Goal: Task Accomplishment & Management: Complete application form

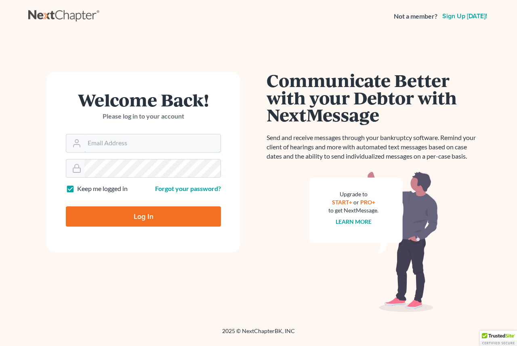
type input "[EMAIL_ADDRESS][DOMAIN_NAME]"
click at [130, 216] on input "Log In" at bounding box center [143, 216] width 155 height 20
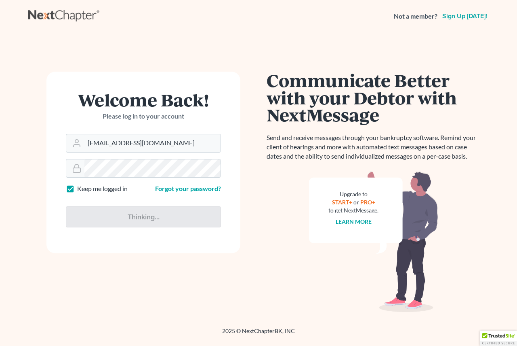
type input "Thinking..."
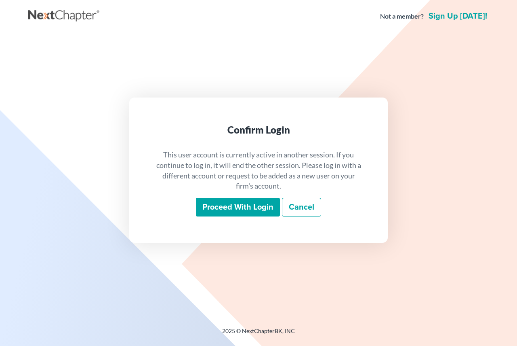
click at [213, 206] on input "Proceed with login" at bounding box center [238, 207] width 84 height 19
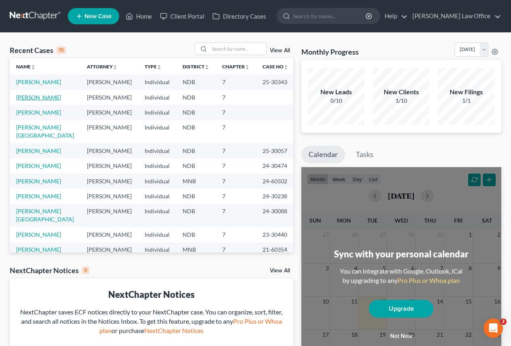
click at [28, 98] on link "[PERSON_NAME]" at bounding box center [38, 97] width 45 height 7
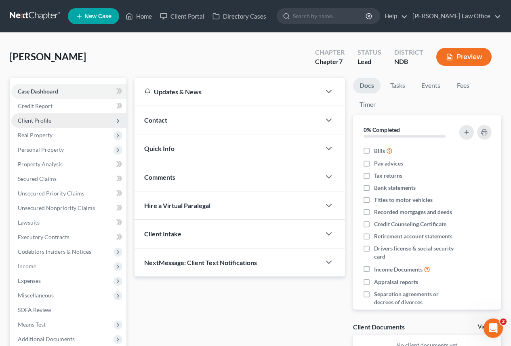
click at [33, 123] on span "Client Profile" at bounding box center [35, 120] width 34 height 7
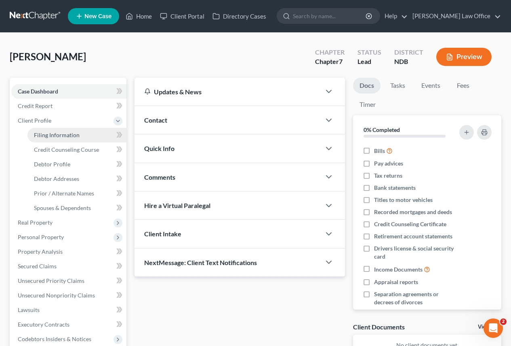
click at [46, 133] on span "Filing Information" at bounding box center [57, 134] width 46 height 7
select select "1"
select select "0"
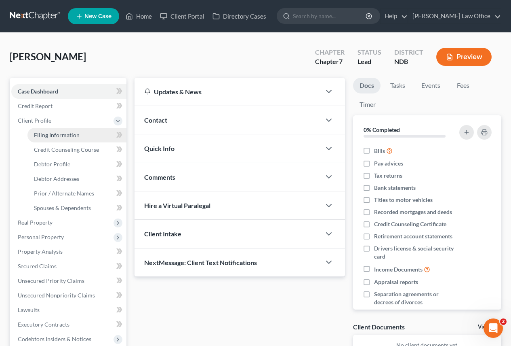
select select "29"
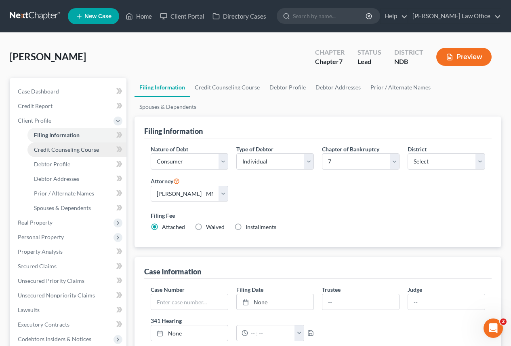
click at [70, 151] on span "Credit Counseling Course" at bounding box center [66, 149] width 65 height 7
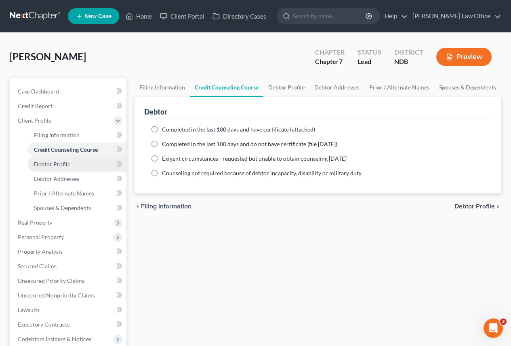
click at [53, 166] on span "Debtor Profile" at bounding box center [52, 163] width 36 height 7
select select "0"
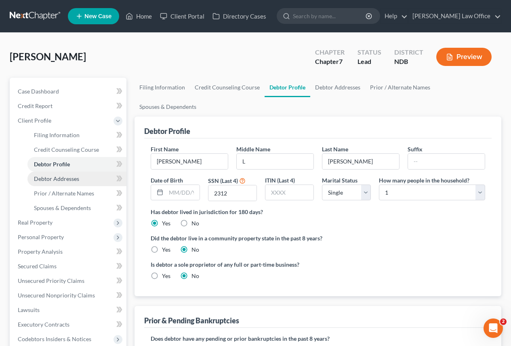
click at [58, 178] on span "Debtor Addresses" at bounding box center [56, 178] width 45 height 7
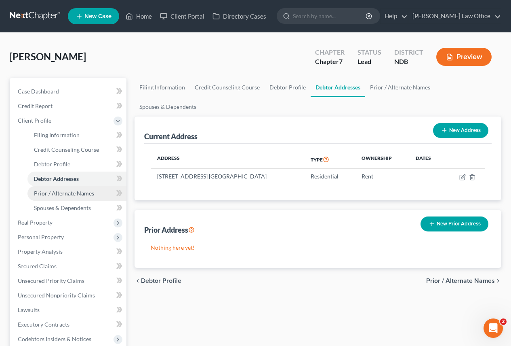
click at [61, 193] on span "Prior / Alternate Names" at bounding box center [64, 193] width 60 height 7
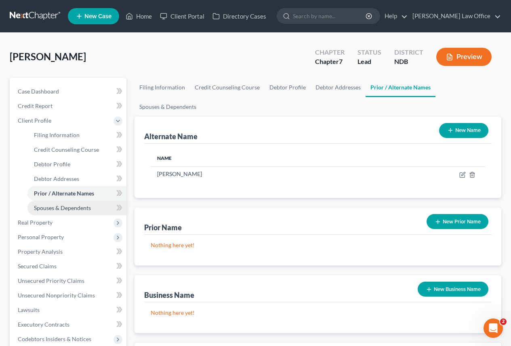
click at [58, 207] on span "Spouses & Dependents" at bounding box center [62, 207] width 57 height 7
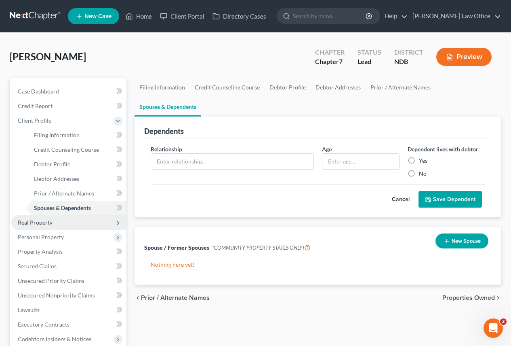
click at [43, 226] on span "Real Property" at bounding box center [68, 222] width 115 height 15
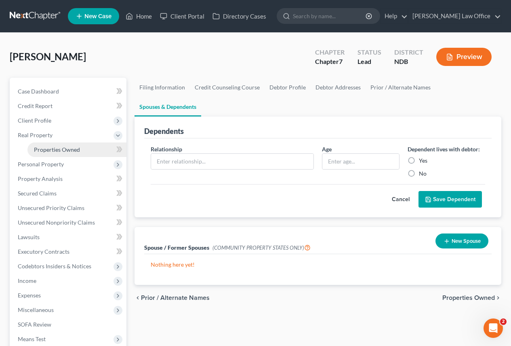
click at [54, 149] on span "Properties Owned" at bounding box center [57, 149] width 46 height 7
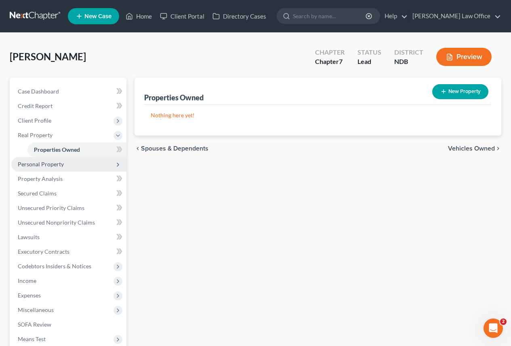
click at [44, 165] on span "Personal Property" at bounding box center [41, 163] width 46 height 7
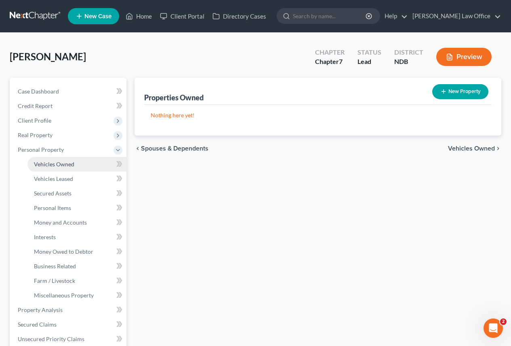
click at [49, 167] on span "Vehicles Owned" at bounding box center [54, 163] width 40 height 7
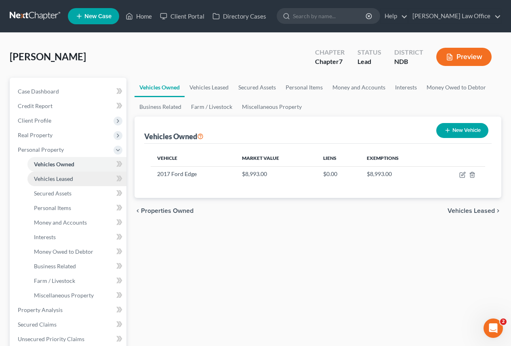
click at [55, 179] on span "Vehicles Leased" at bounding box center [53, 178] width 39 height 7
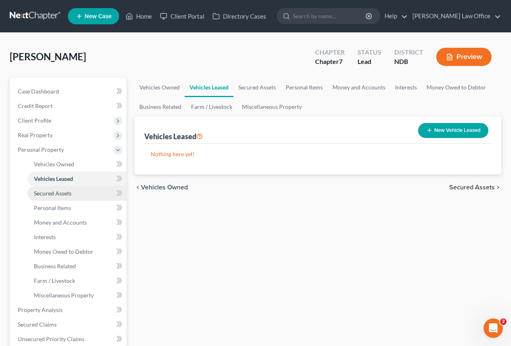
click at [53, 192] on span "Secured Assets" at bounding box center [53, 193] width 38 height 7
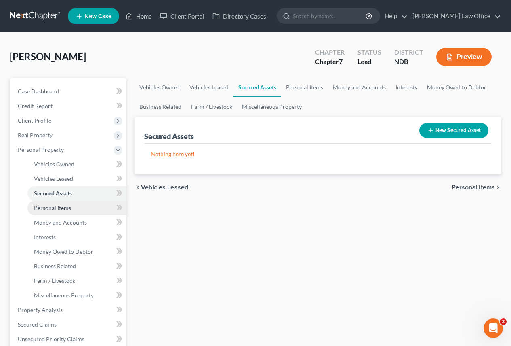
click at [53, 209] on span "Personal Items" at bounding box center [52, 207] width 37 height 7
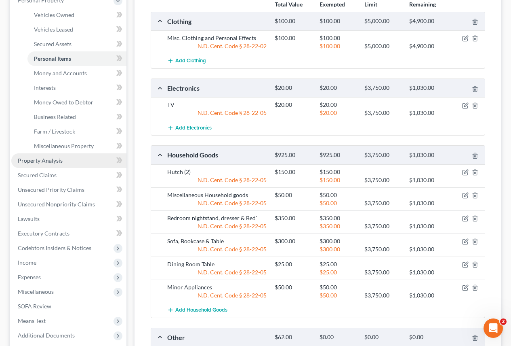
scroll to position [135, 0]
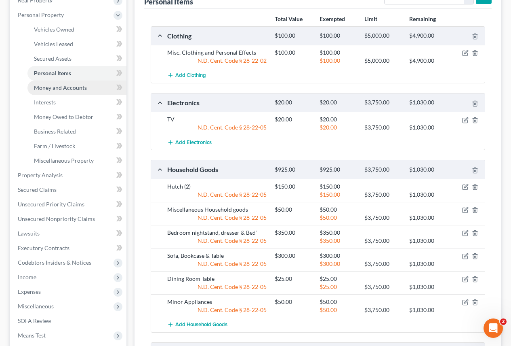
click at [58, 90] on span "Money and Accounts" at bounding box center [60, 87] width 53 height 7
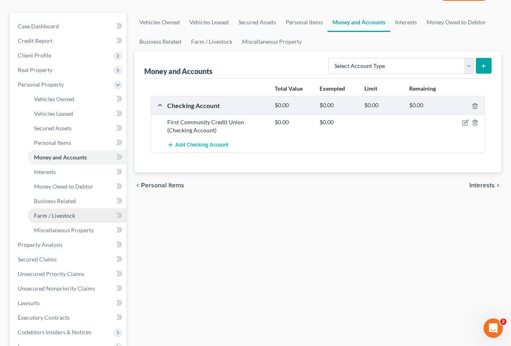
scroll to position [81, 0]
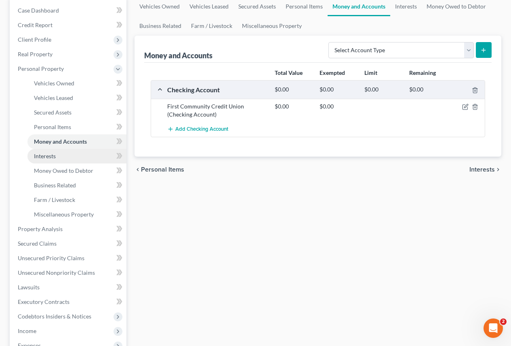
click at [46, 155] on span "Interests" at bounding box center [45, 155] width 22 height 7
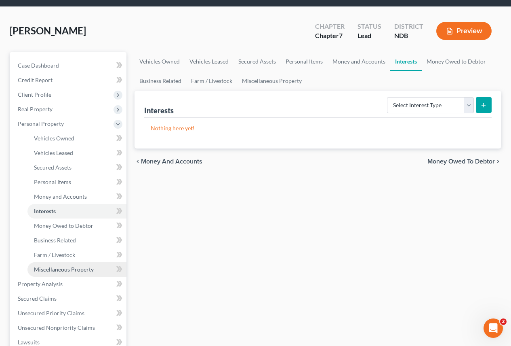
scroll to position [40, 0]
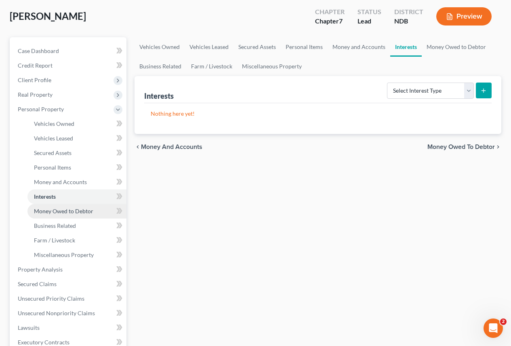
click at [59, 210] on span "Money Owed to Debtor" at bounding box center [63, 210] width 59 height 7
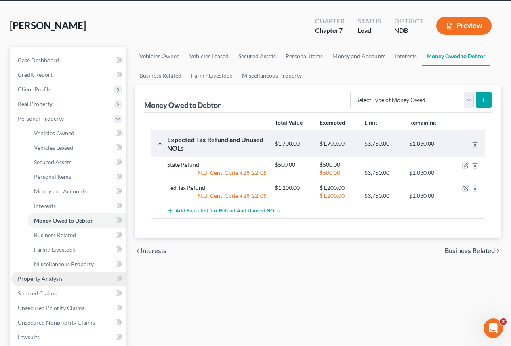
scroll to position [40, 0]
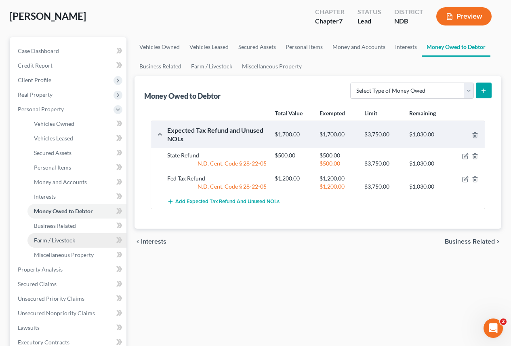
click at [53, 242] on span "Farm / Livestock" at bounding box center [54, 239] width 41 height 7
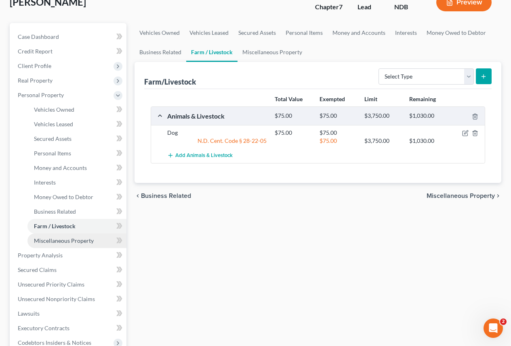
scroll to position [81, 0]
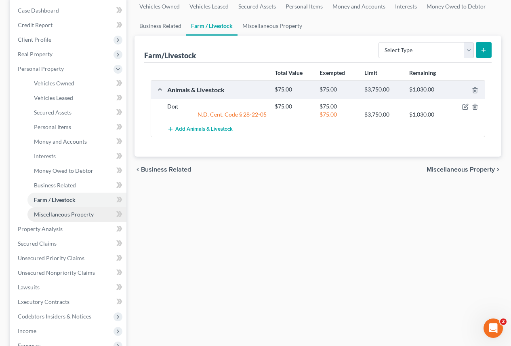
click at [63, 215] on span "Miscellaneous Property" at bounding box center [64, 214] width 60 height 7
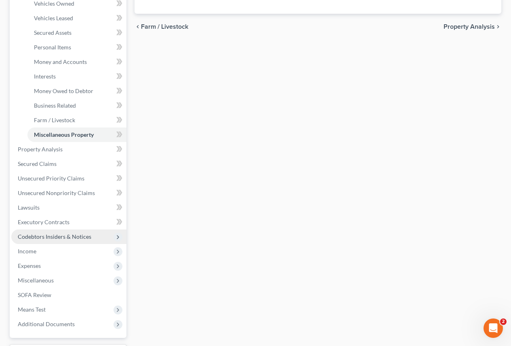
scroll to position [162, 0]
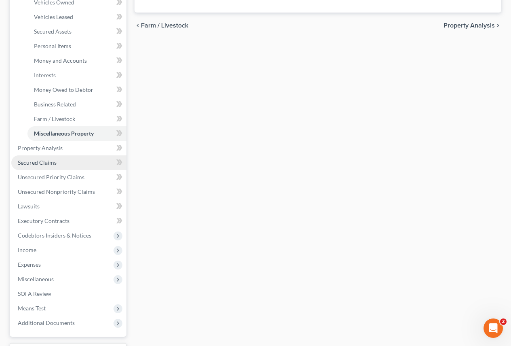
click at [35, 162] on span "Secured Claims" at bounding box center [37, 162] width 39 height 7
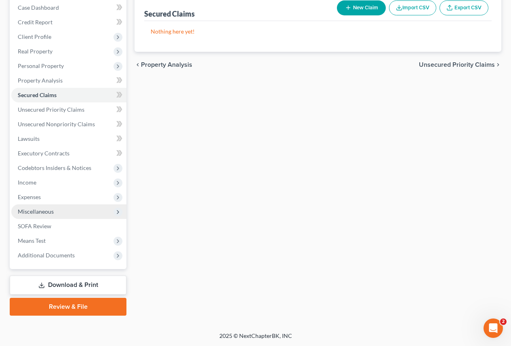
scroll to position [84, 0]
click at [36, 211] on span "Miscellaneous" at bounding box center [36, 210] width 36 height 7
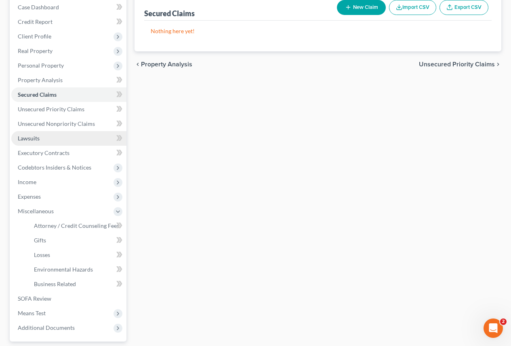
click at [28, 139] on span "Lawsuits" at bounding box center [29, 138] width 22 height 7
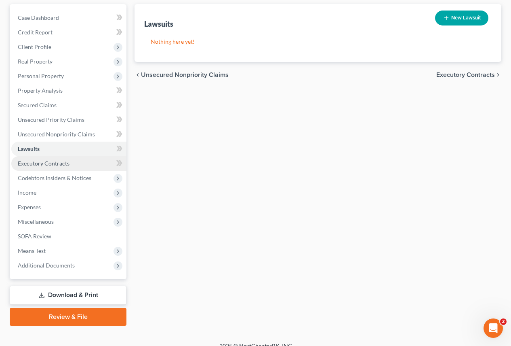
scroll to position [81, 0]
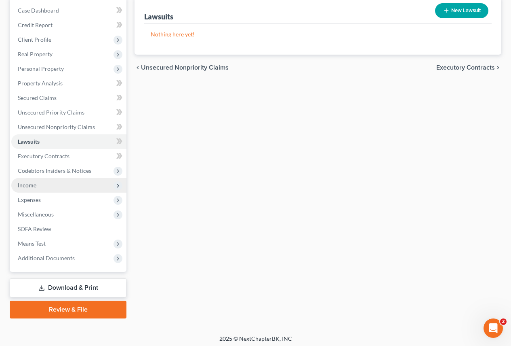
click at [27, 184] on span "Income" at bounding box center [27, 184] width 19 height 7
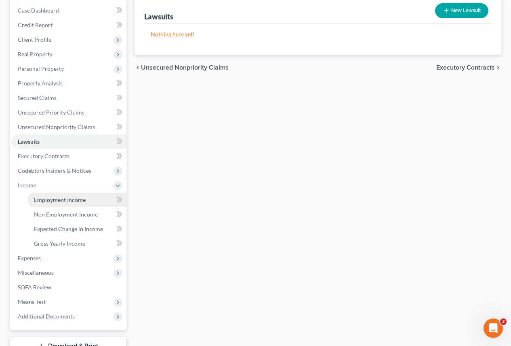
click at [49, 201] on span "Employment Income" at bounding box center [60, 199] width 52 height 7
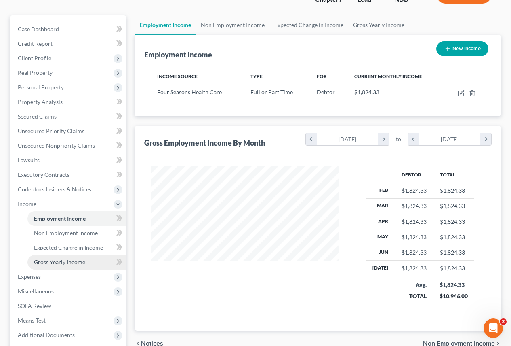
scroll to position [81, 0]
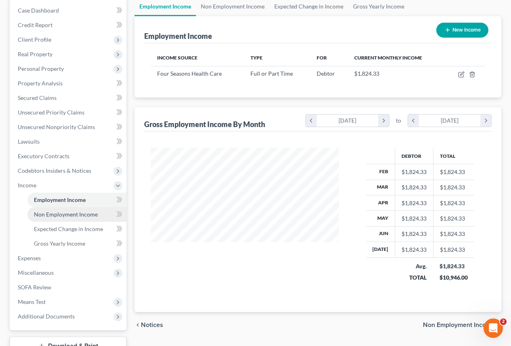
click at [56, 213] on span "Non Employment Income" at bounding box center [66, 214] width 64 height 7
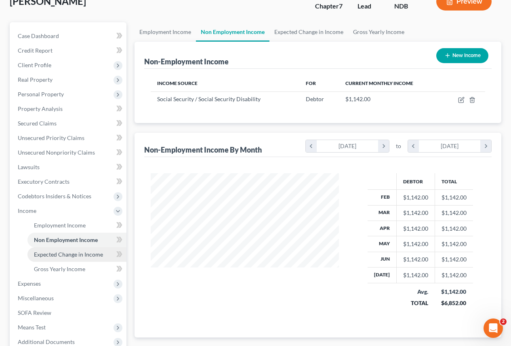
scroll to position [81, 0]
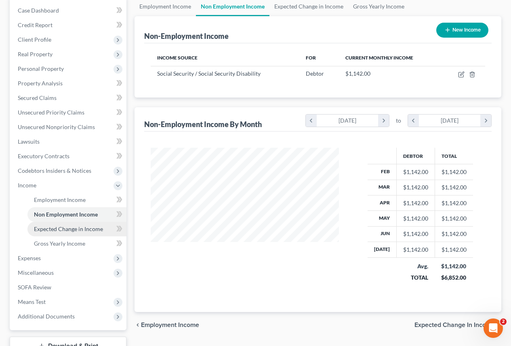
click at [46, 229] on span "Expected Change in Income" at bounding box center [68, 228] width 69 height 7
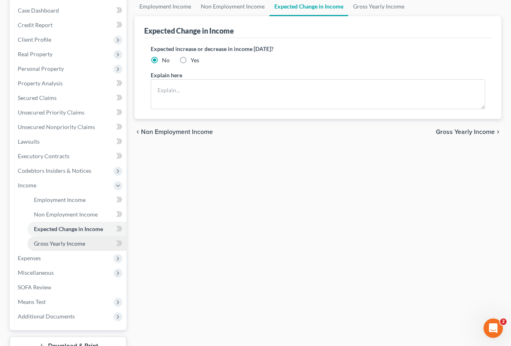
click at [46, 242] on span "Gross Yearly Income" at bounding box center [59, 243] width 51 height 7
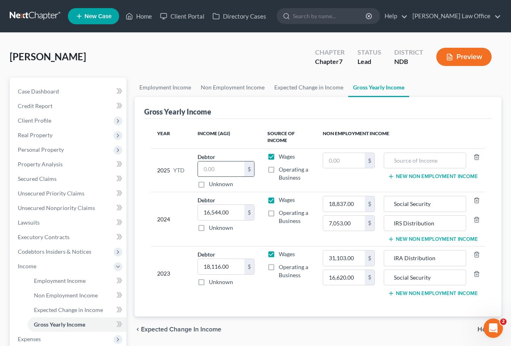
click at [217, 172] on input "text" at bounding box center [221, 168] width 46 height 15
type input "9,500"
click at [343, 164] on input "text" at bounding box center [344, 160] width 42 height 15
type input "8,500"
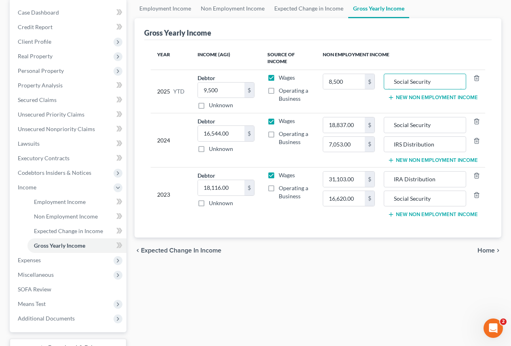
scroll to position [81, 0]
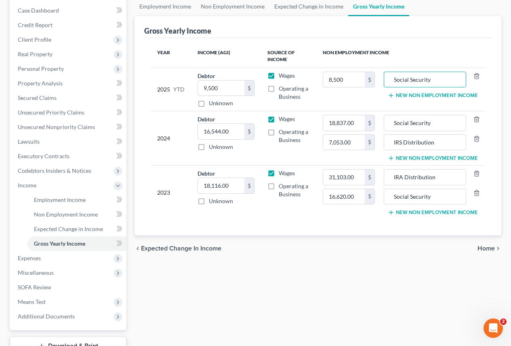
type input "Social Security"
click at [486, 247] on span "Home" at bounding box center [486, 248] width 17 height 6
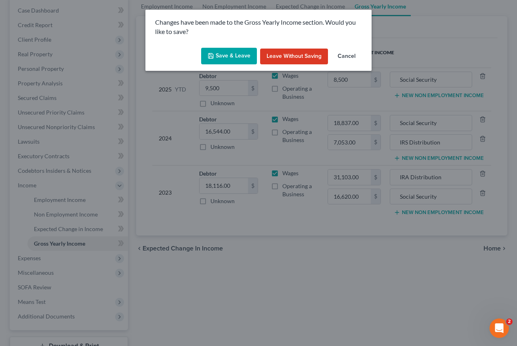
click at [234, 55] on button "Save & Leave" at bounding box center [229, 56] width 56 height 17
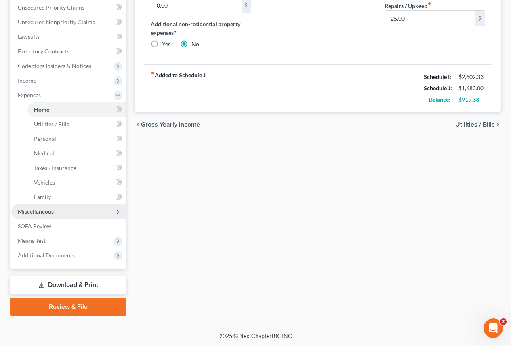
scroll to position [186, 0]
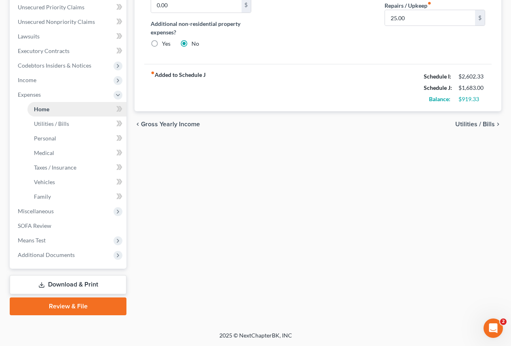
click at [40, 110] on span "Home" at bounding box center [41, 108] width 15 height 7
click at [32, 93] on span "Expenses" at bounding box center [29, 94] width 23 height 7
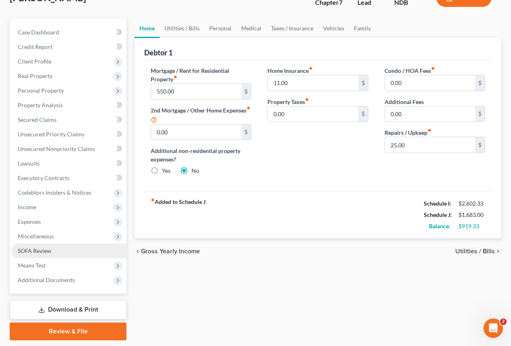
scroll to position [84, 0]
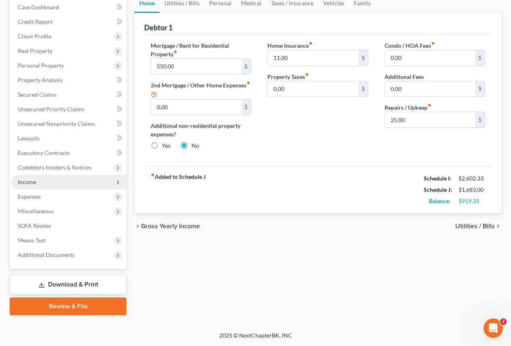
click at [23, 182] on span "Income" at bounding box center [27, 181] width 19 height 7
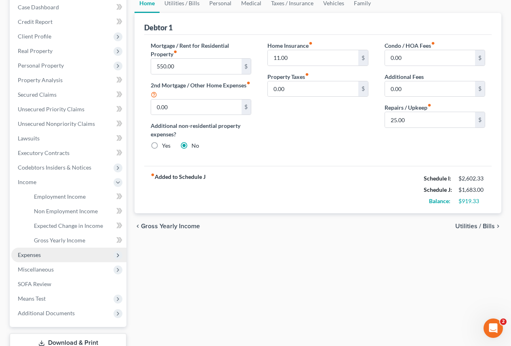
click at [25, 256] on span "Expenses" at bounding box center [29, 254] width 23 height 7
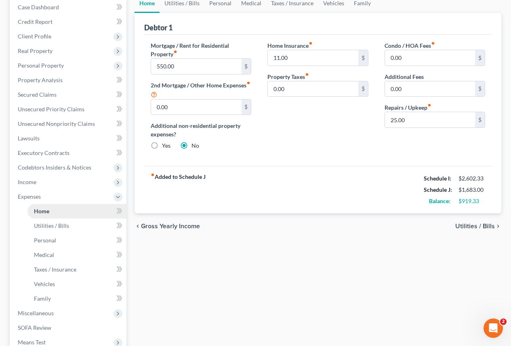
click at [40, 211] on span "Home" at bounding box center [41, 210] width 15 height 7
click at [46, 241] on span "Personal" at bounding box center [45, 239] width 22 height 7
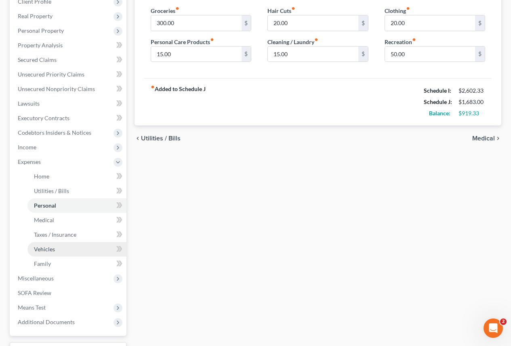
scroll to position [121, 0]
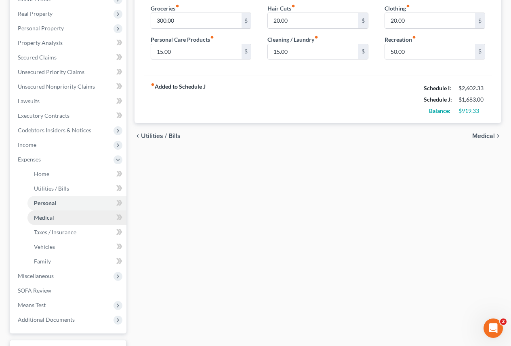
click at [44, 215] on span "Medical" at bounding box center [44, 217] width 20 height 7
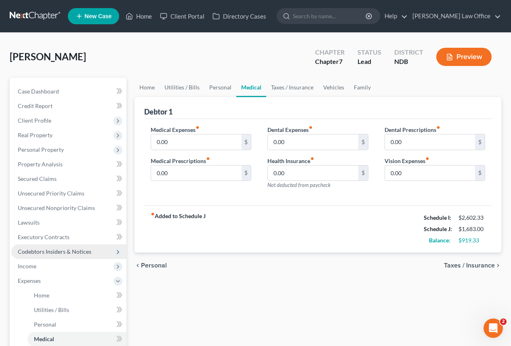
scroll to position [40, 0]
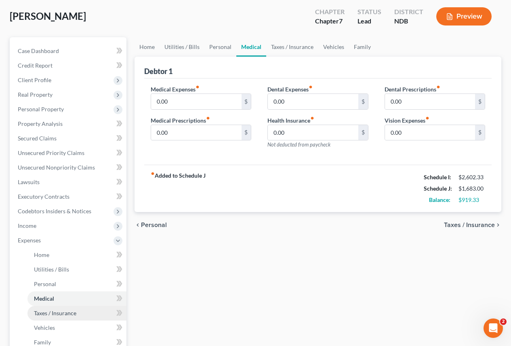
click at [55, 313] on span "Taxes / Insurance" at bounding box center [55, 312] width 42 height 7
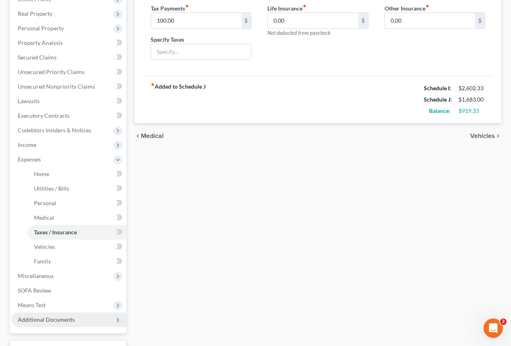
scroll to position [162, 0]
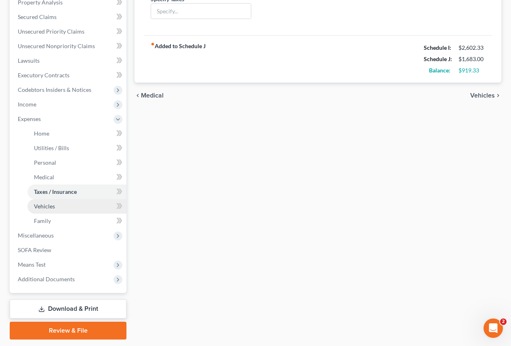
click at [40, 207] on span "Vehicles" at bounding box center [44, 205] width 21 height 7
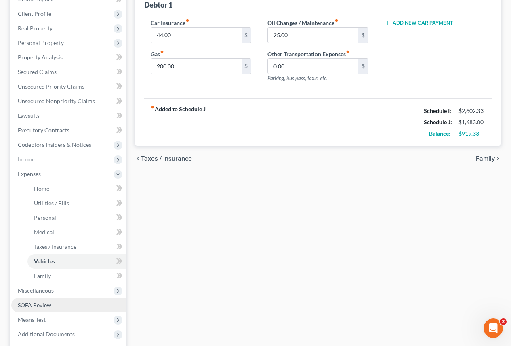
scroll to position [121, 0]
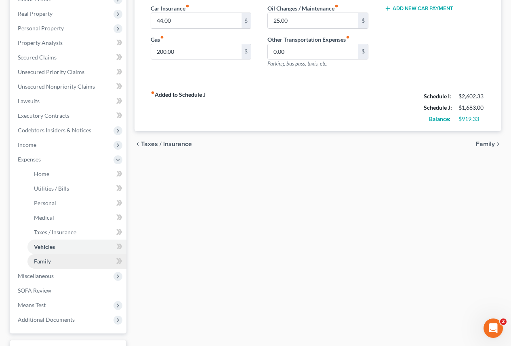
click at [39, 263] on span "Family" at bounding box center [42, 260] width 17 height 7
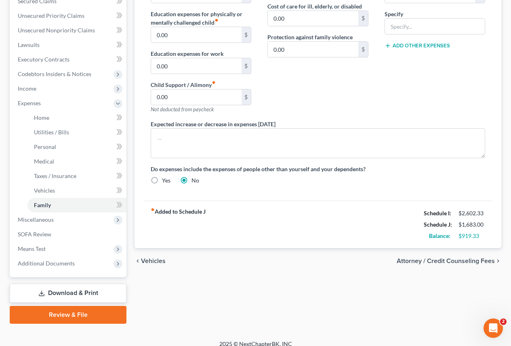
scroll to position [186, 0]
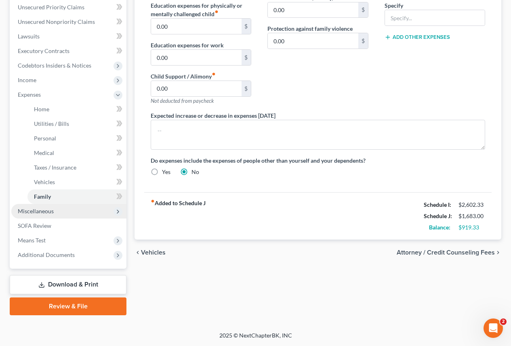
click at [38, 211] on span "Miscellaneous" at bounding box center [36, 210] width 36 height 7
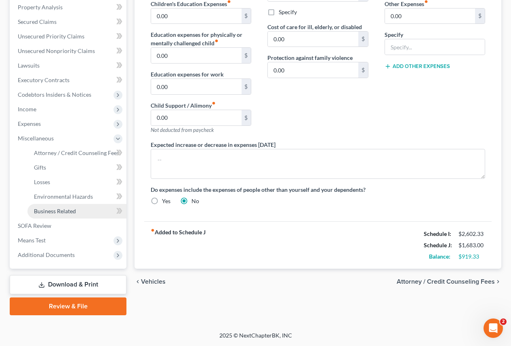
scroll to position [157, 0]
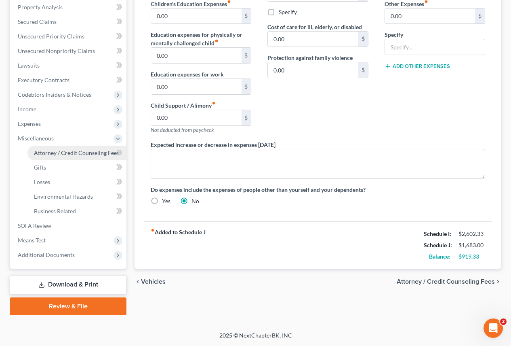
click at [55, 154] on span "Attorney / Credit Counseling Fees" at bounding box center [76, 152] width 85 height 7
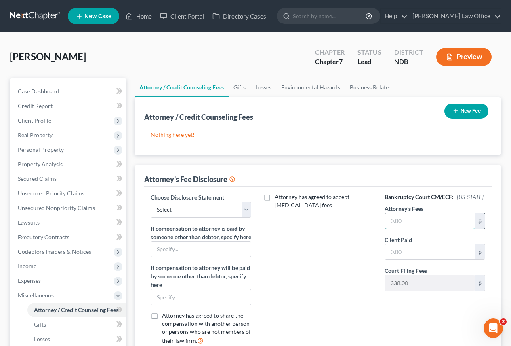
click at [414, 228] on input "text" at bounding box center [430, 220] width 90 height 15
type input "1,800.00"
click at [245, 211] on select "Select Don Krassin Attorney" at bounding box center [201, 209] width 101 height 16
select select "0"
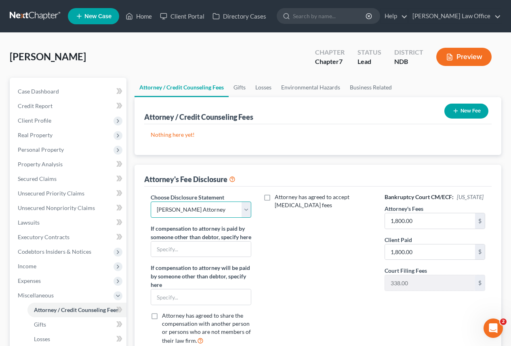
click at [151, 201] on select "Select Don Krassin Attorney" at bounding box center [201, 209] width 101 height 16
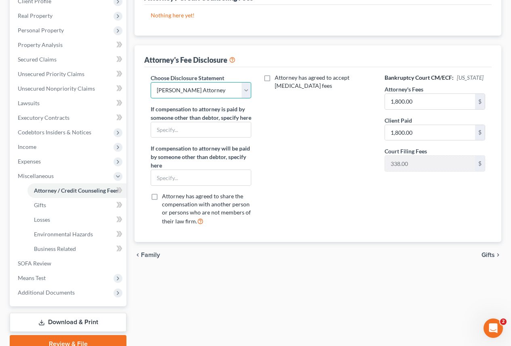
scroll to position [121, 0]
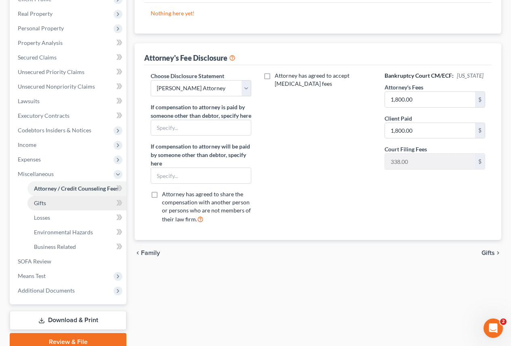
click at [39, 204] on span "Gifts" at bounding box center [40, 202] width 12 height 7
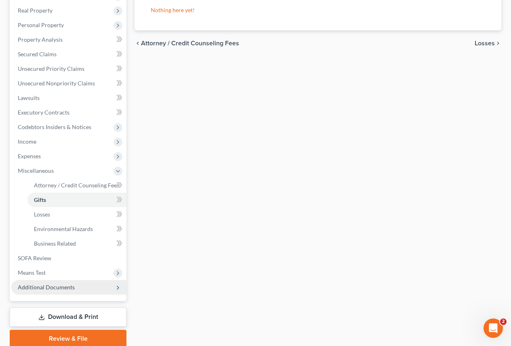
scroll to position [157, 0]
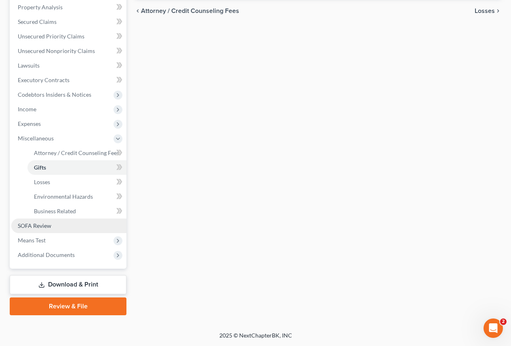
click at [35, 225] on span "SOFA Review" at bounding box center [35, 225] width 34 height 7
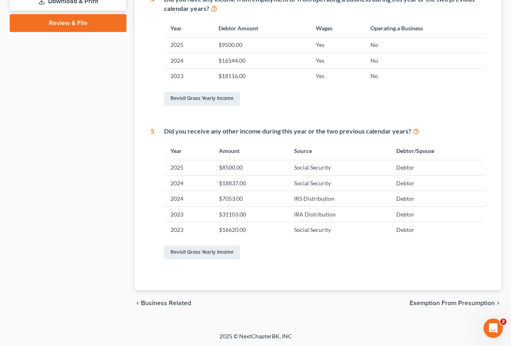
scroll to position [368, 0]
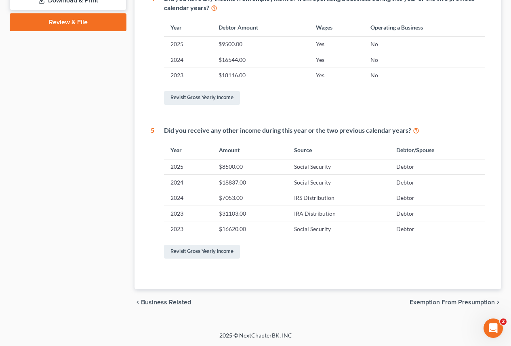
click at [430, 301] on span "Exemption from Presumption" at bounding box center [452, 302] width 85 height 6
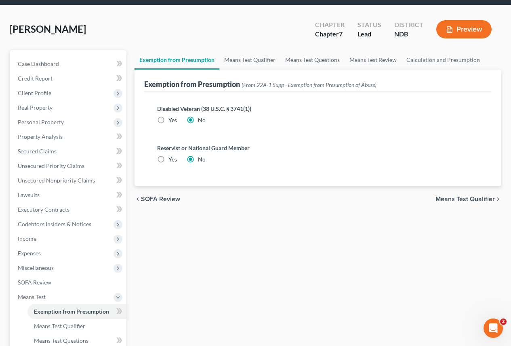
scroll to position [157, 0]
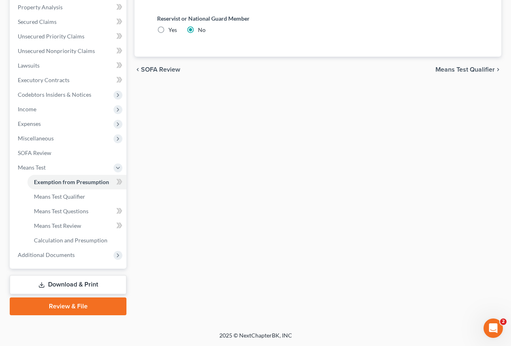
click at [446, 67] on span "Means Test Qualifier" at bounding box center [465, 69] width 59 height 6
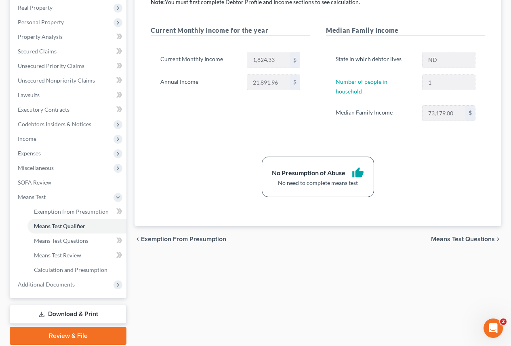
scroll to position [157, 0]
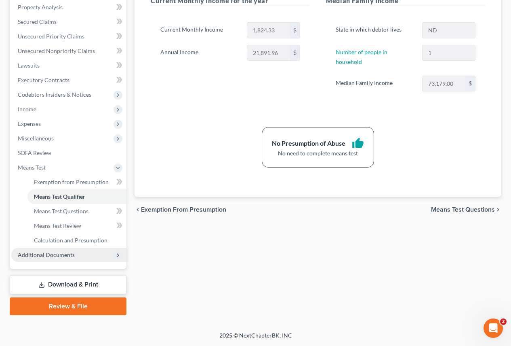
click at [56, 254] on span "Additional Documents" at bounding box center [46, 254] width 57 height 7
